Goal: Check status: Check status

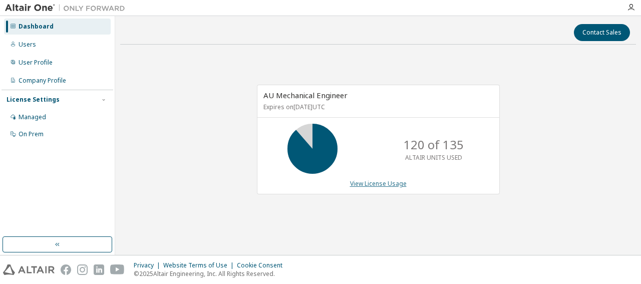
click at [374, 184] on link "View License Usage" at bounding box center [378, 183] width 57 height 9
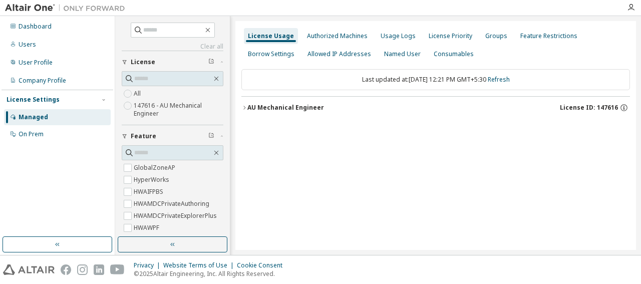
click at [246, 107] on icon "button" at bounding box center [244, 108] width 6 height 6
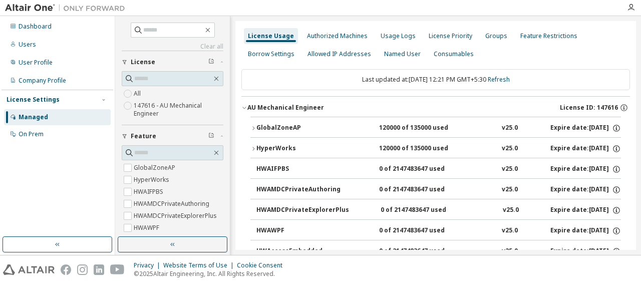
click at [253, 125] on icon "button" at bounding box center [253, 128] width 6 height 6
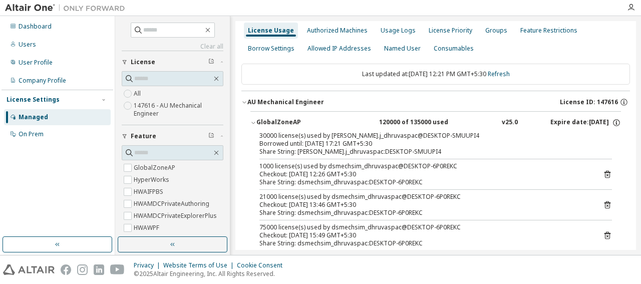
scroll to position [7, 0]
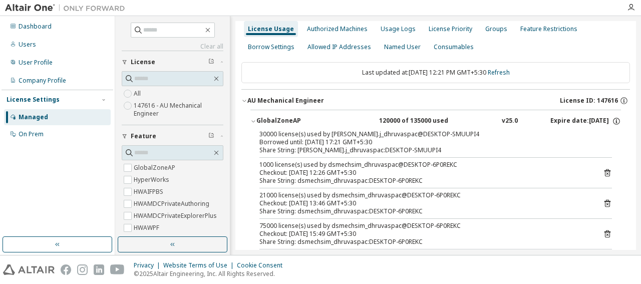
click at [433, 177] on div "Share String: dsmechsim_dhruvaspac:DESKTOP-6P0REKC" at bounding box center [424, 181] width 329 height 8
click at [603, 171] on icon at bounding box center [607, 172] width 9 height 9
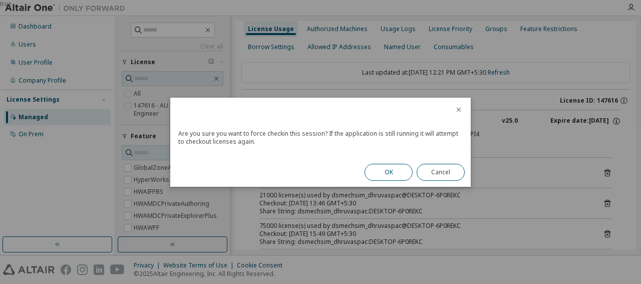
click at [399, 174] on button "OK" at bounding box center [389, 172] width 48 height 17
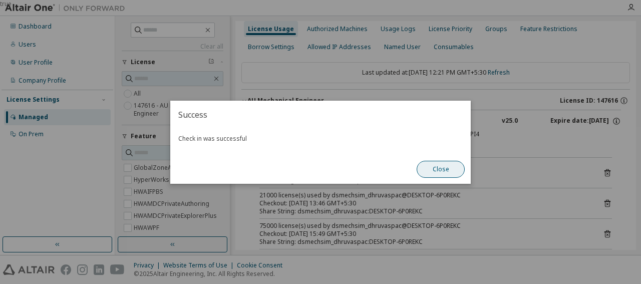
click at [426, 169] on button "Close" at bounding box center [441, 169] width 48 height 17
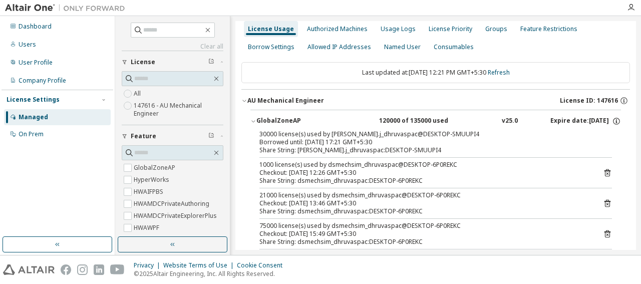
click at [603, 171] on icon at bounding box center [607, 172] width 9 height 9
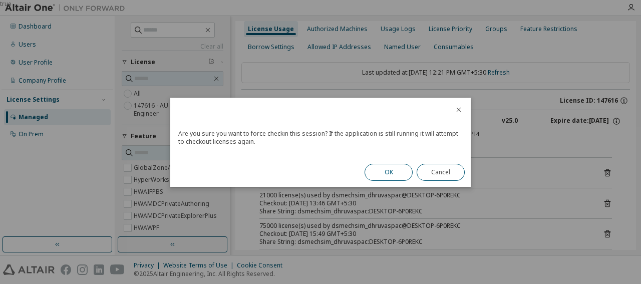
click at [393, 171] on button "OK" at bounding box center [389, 172] width 48 height 17
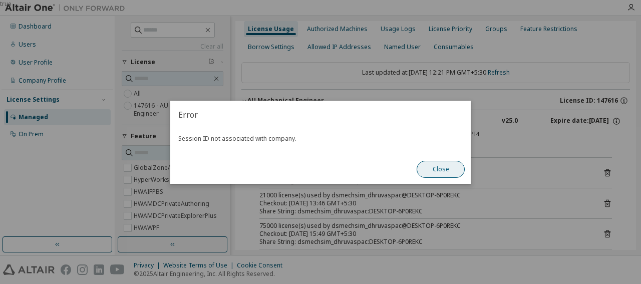
click at [437, 170] on button "Close" at bounding box center [441, 169] width 48 height 17
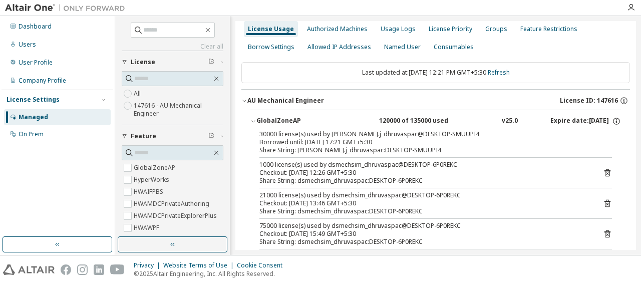
click at [560, 169] on div "Checkout: [DATE] 12:26 GMT+5:30" at bounding box center [424, 173] width 329 height 8
click at [603, 171] on icon at bounding box center [607, 172] width 9 height 9
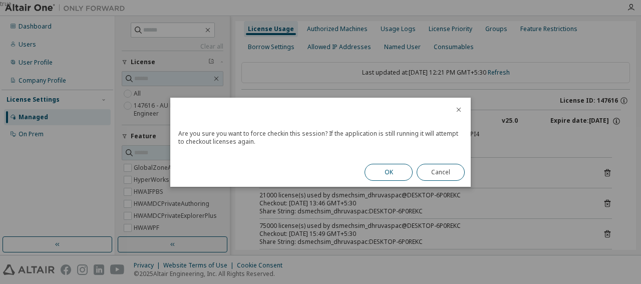
click at [398, 171] on button "OK" at bounding box center [389, 172] width 48 height 17
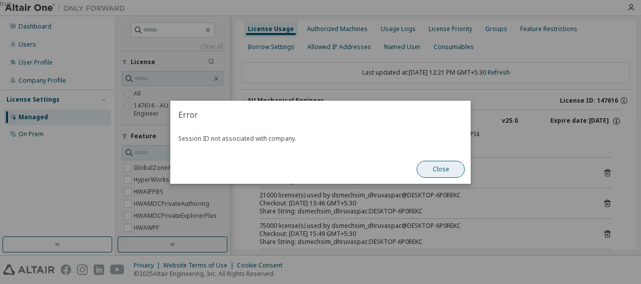
click at [442, 167] on button "Close" at bounding box center [441, 169] width 48 height 17
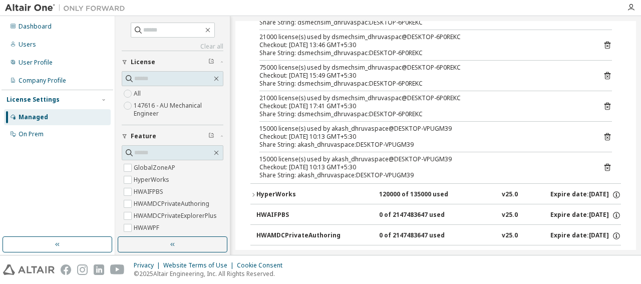
scroll to position [169, 0]
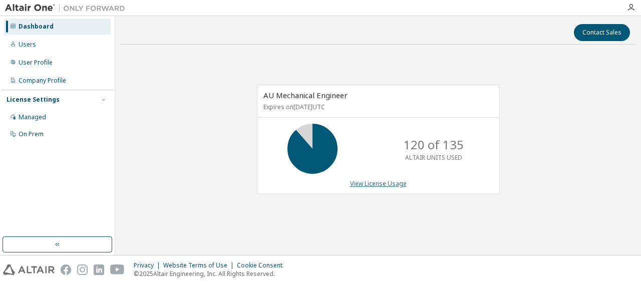
click at [391, 181] on link "View License Usage" at bounding box center [378, 183] width 57 height 9
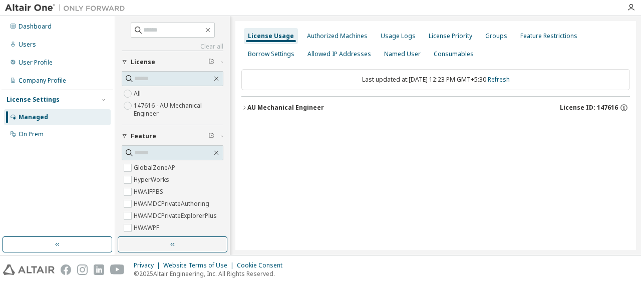
click at [245, 107] on icon "button" at bounding box center [244, 108] width 6 height 6
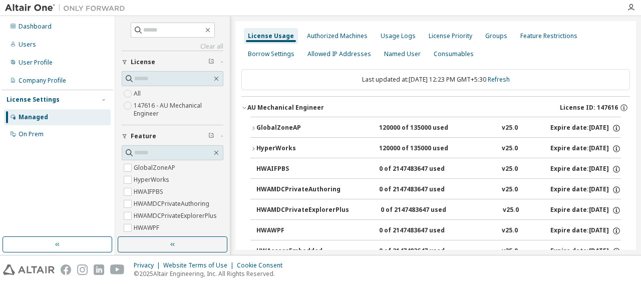
click at [252, 143] on button "HyperWorks 120000 of 135000 used v25.0 Expire date: [DATE]" at bounding box center [435, 149] width 371 height 22
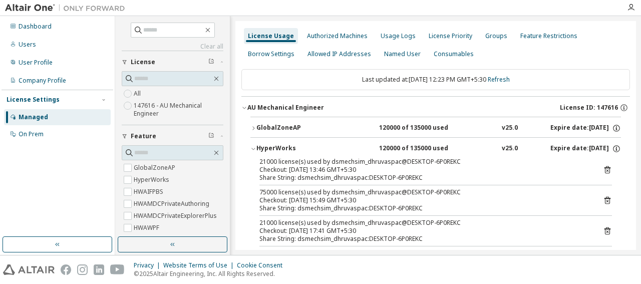
click at [603, 168] on icon at bounding box center [607, 169] width 9 height 9
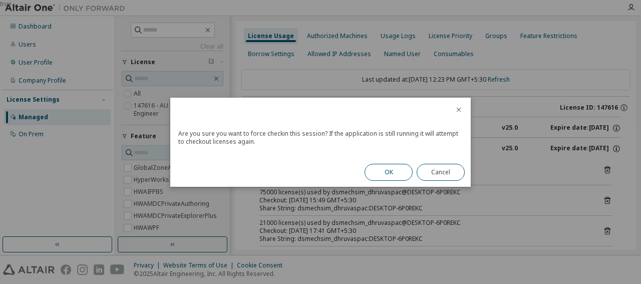
click at [389, 172] on button "OK" at bounding box center [389, 172] width 48 height 17
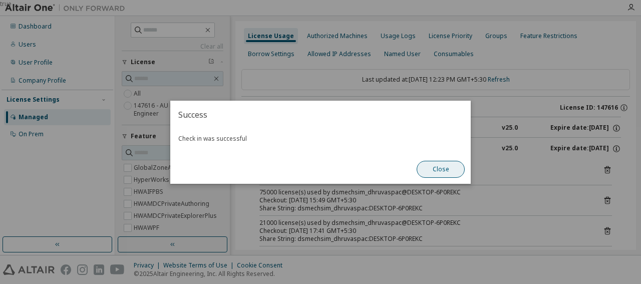
click at [435, 170] on button "Close" at bounding box center [441, 169] width 48 height 17
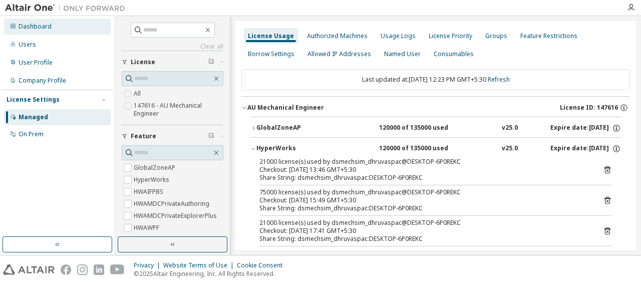
click at [41, 29] on div "Dashboard" at bounding box center [35, 27] width 33 height 8
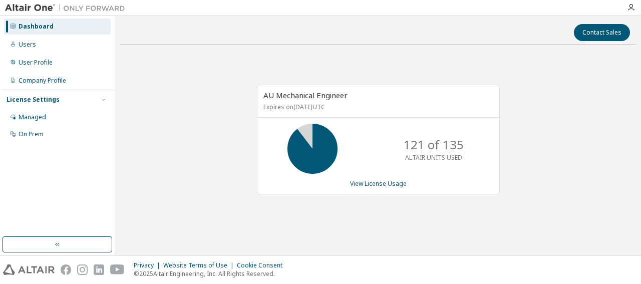
click at [445, 266] on div "Privacy Website Terms of Use Cookie Consent © 2025 Altair Engineering, Inc. All…" at bounding box center [320, 269] width 641 height 29
click at [378, 181] on link "View License Usage" at bounding box center [378, 183] width 57 height 9
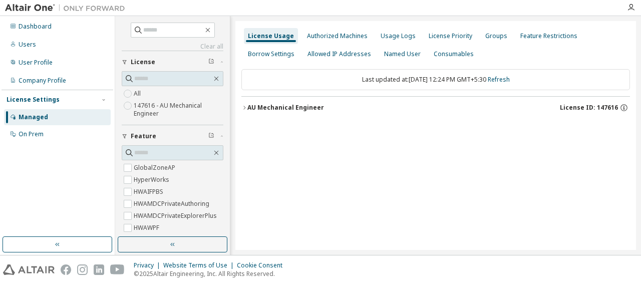
click at [247, 106] on icon "button" at bounding box center [244, 108] width 6 height 6
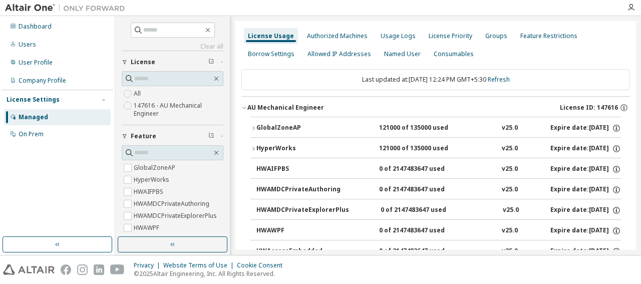
click at [255, 126] on icon "button" at bounding box center [253, 128] width 6 height 6
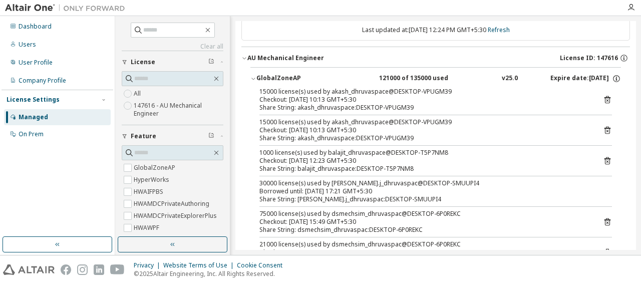
scroll to position [50, 0]
click at [605, 158] on icon at bounding box center [608, 161] width 6 height 8
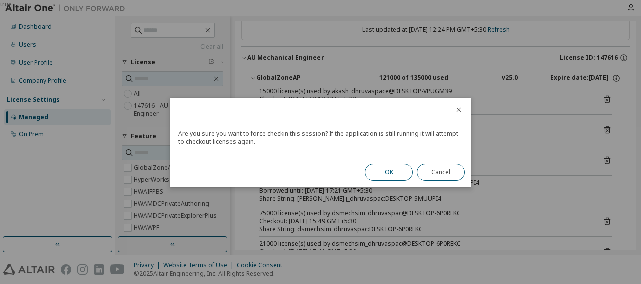
click at [382, 169] on button "OK" at bounding box center [389, 172] width 48 height 17
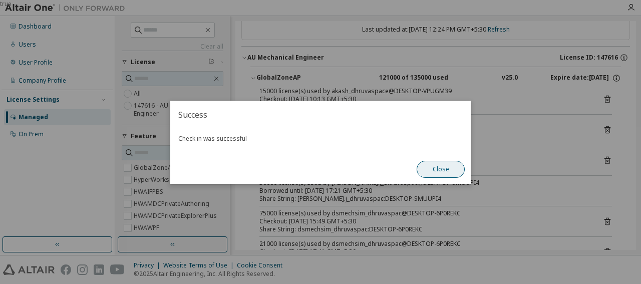
click at [440, 168] on button "Close" at bounding box center [441, 169] width 48 height 17
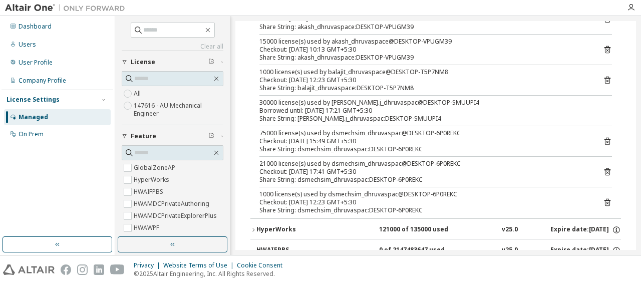
scroll to position [132, 0]
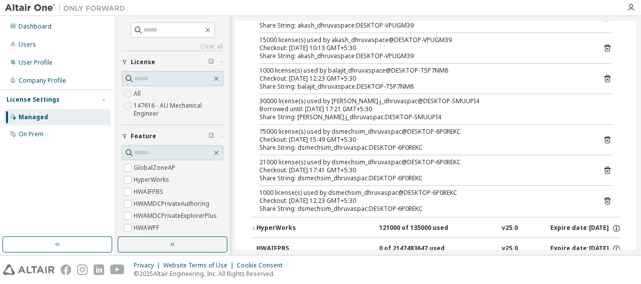
click at [603, 200] on icon at bounding box center [607, 200] width 9 height 9
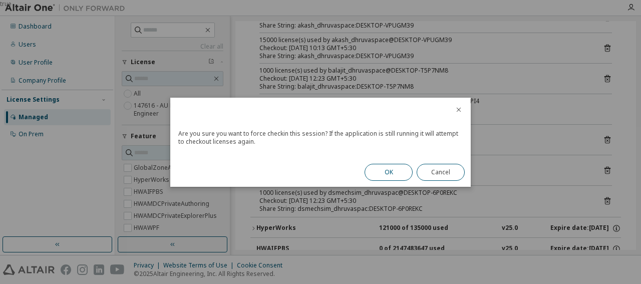
click at [385, 175] on button "OK" at bounding box center [389, 172] width 48 height 17
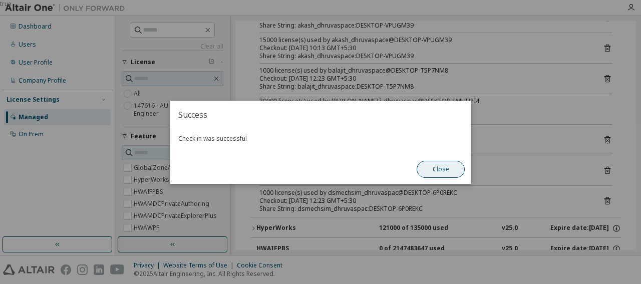
click at [439, 175] on button "Close" at bounding box center [441, 169] width 48 height 17
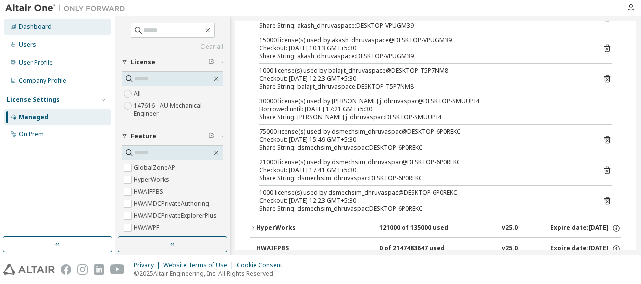
click at [25, 26] on div "Dashboard" at bounding box center [35, 27] width 33 height 8
